Goal: Transaction & Acquisition: Purchase product/service

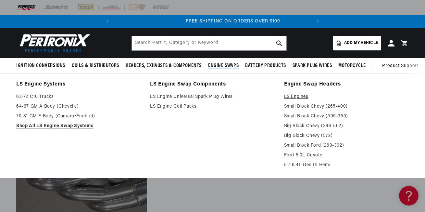
scroll to position [0, 197]
click at [298, 97] on link "LS Engines" at bounding box center [346, 97] width 125 height 8
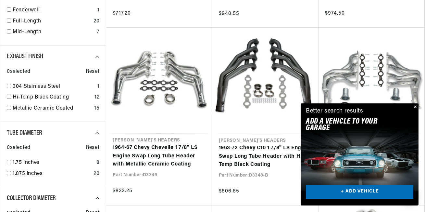
click at [416, 106] on button "Close" at bounding box center [415, 107] width 8 height 8
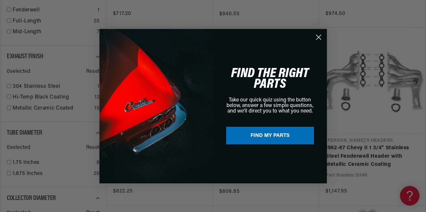
click at [319, 38] on icon "Close dialog" at bounding box center [318, 37] width 5 height 5
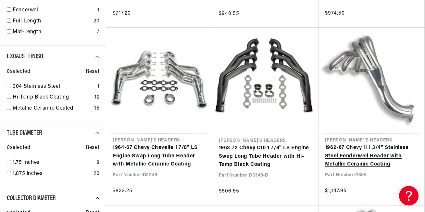
scroll to position [0, 197]
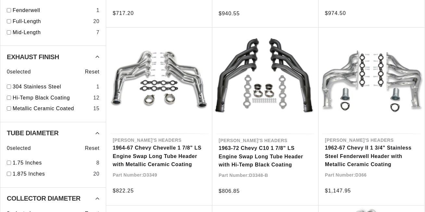
scroll to position [371, 0]
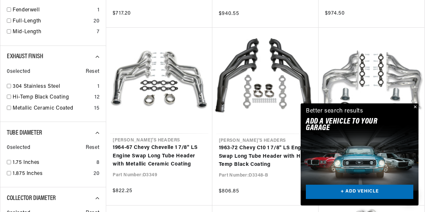
click at [425, 212] on div "Filters 28 results Show Universal Parts Sort by Best Match Featured Name, A-Z N…" at bounding box center [212, 210] width 425 height 767
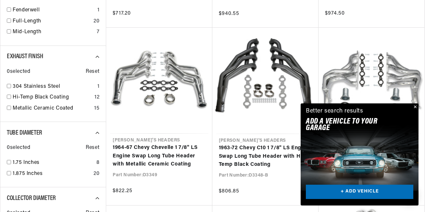
click at [414, 106] on button "Close" at bounding box center [415, 107] width 8 height 8
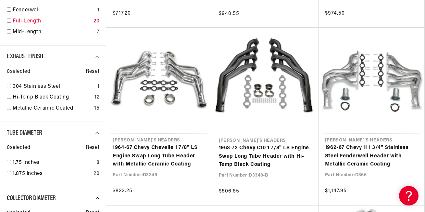
scroll to position [0, 0]
click at [9, 20] on input "checkbox" at bounding box center [9, 21] width 4 height 4
checkbox input "true"
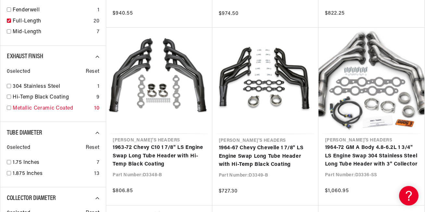
scroll to position [0, 197]
click at [10, 108] on input "checkbox" at bounding box center [9, 108] width 4 height 4
checkbox input "true"
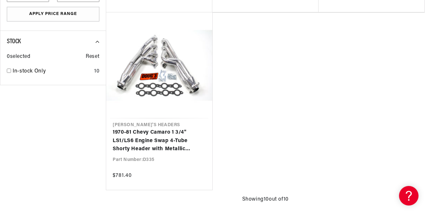
scroll to position [0, 197]
